Goal: Download file/media

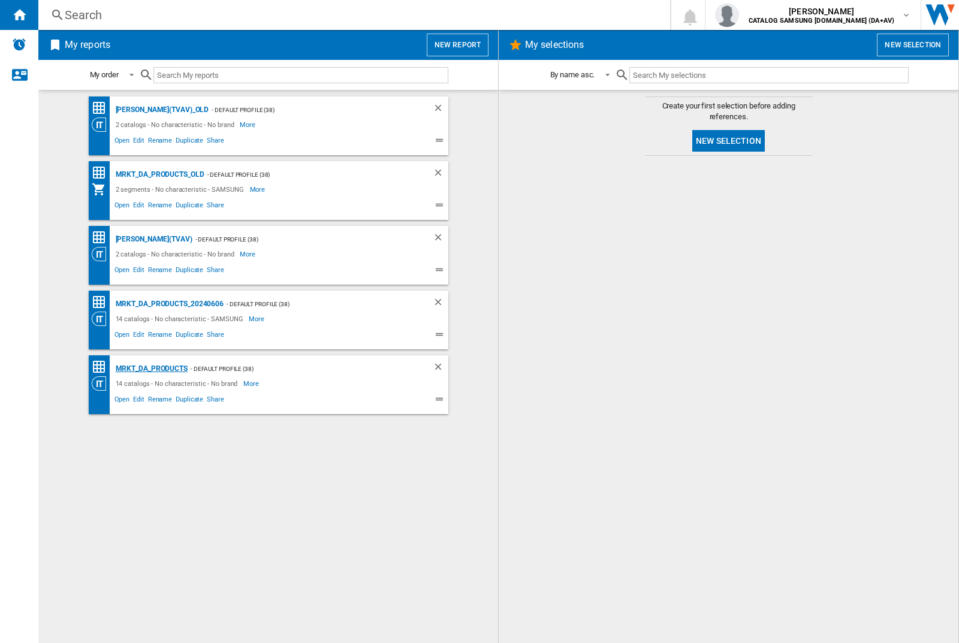
click at [151, 369] on div "MRKT_DA_PRODUCTS" at bounding box center [150, 368] width 75 height 15
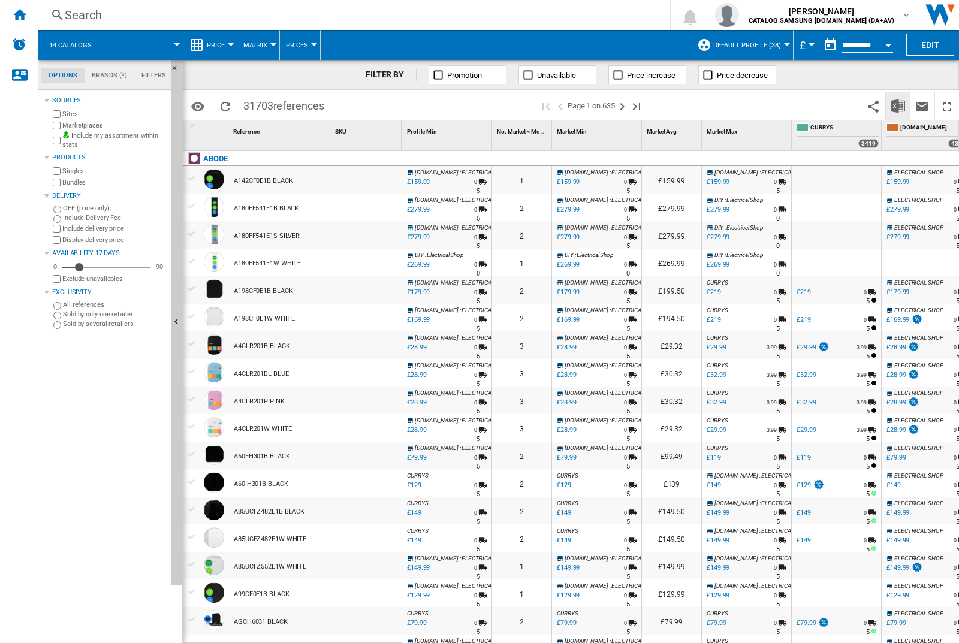
click at [897, 105] on img "Download in Excel" at bounding box center [898, 106] width 14 height 14
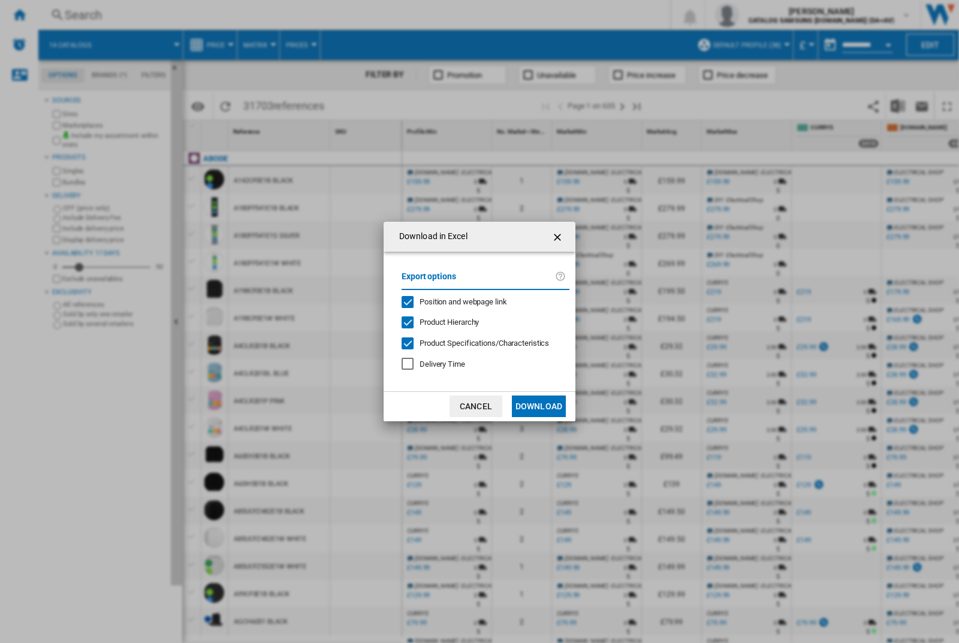
click at [455, 301] on span "Position and webpage link" at bounding box center [464, 301] width 88 height 9
click at [539, 406] on button "Download" at bounding box center [539, 407] width 54 height 22
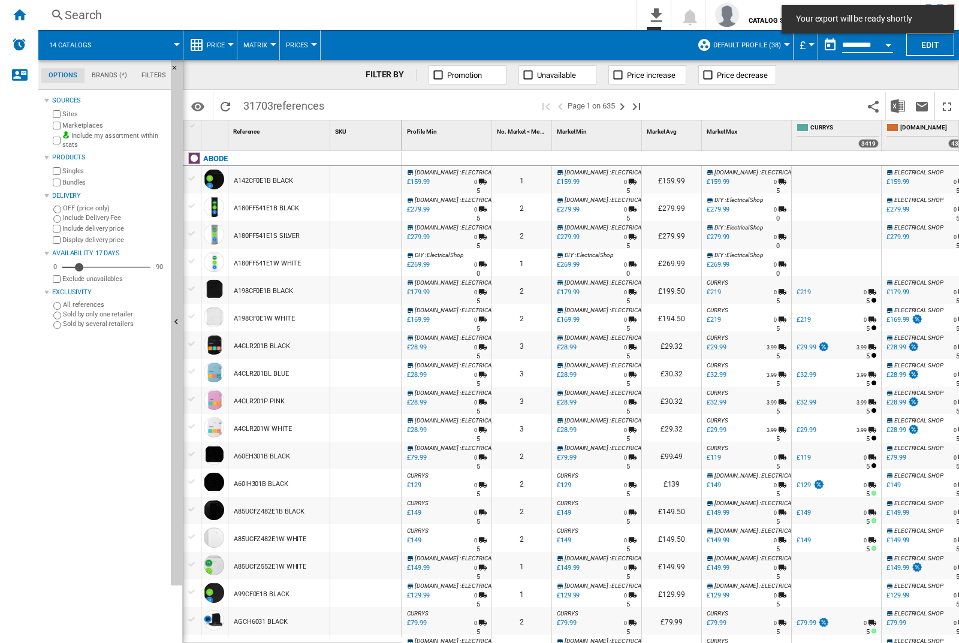
click at [370, 177] on div at bounding box center [365, 180] width 71 height 28
